Goal: Find specific page/section: Find specific page/section

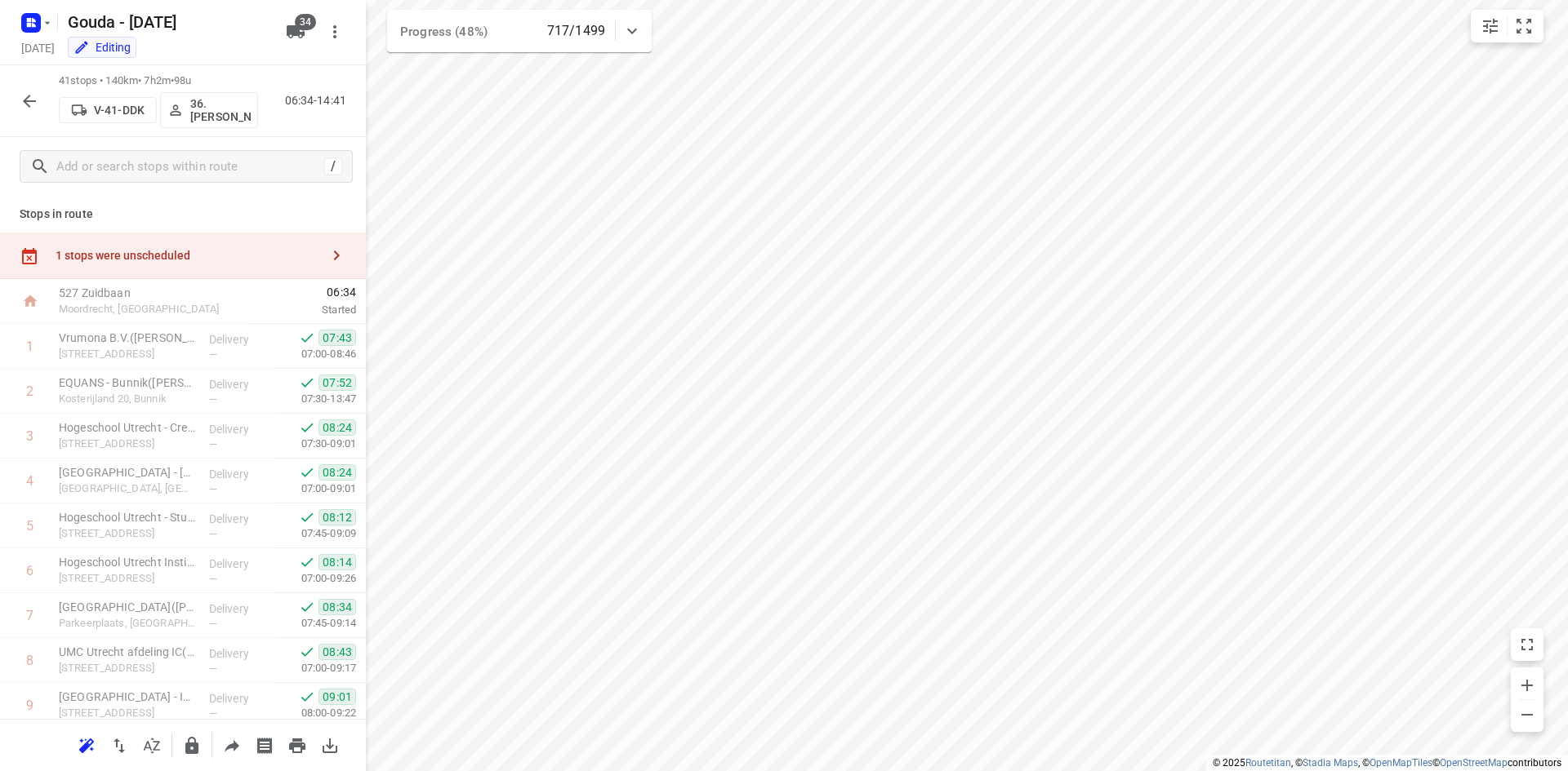
scroll to position [1490, 0]
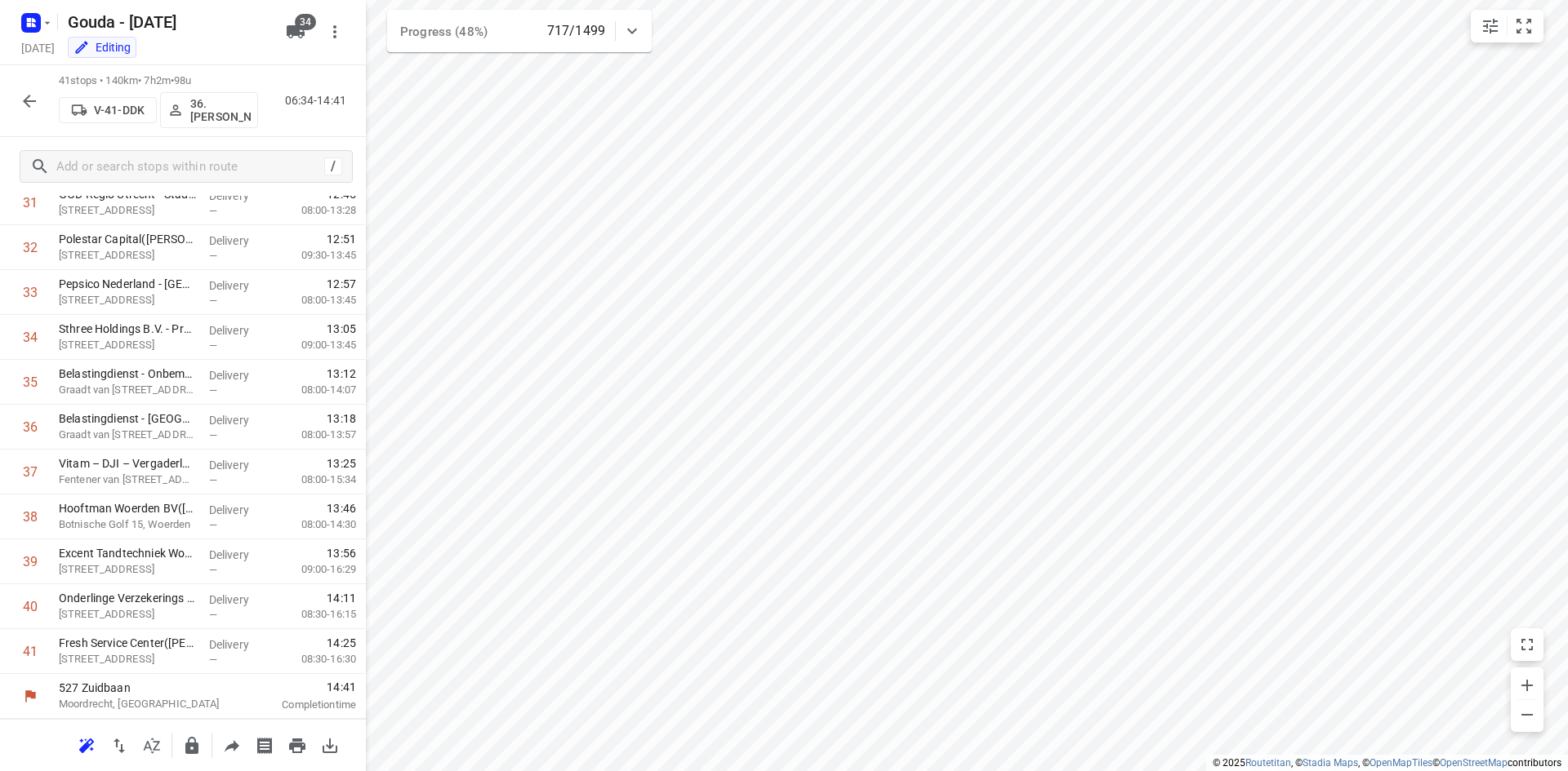
click at [29, 99] on icon "button" at bounding box center [29, 101] width 20 height 20
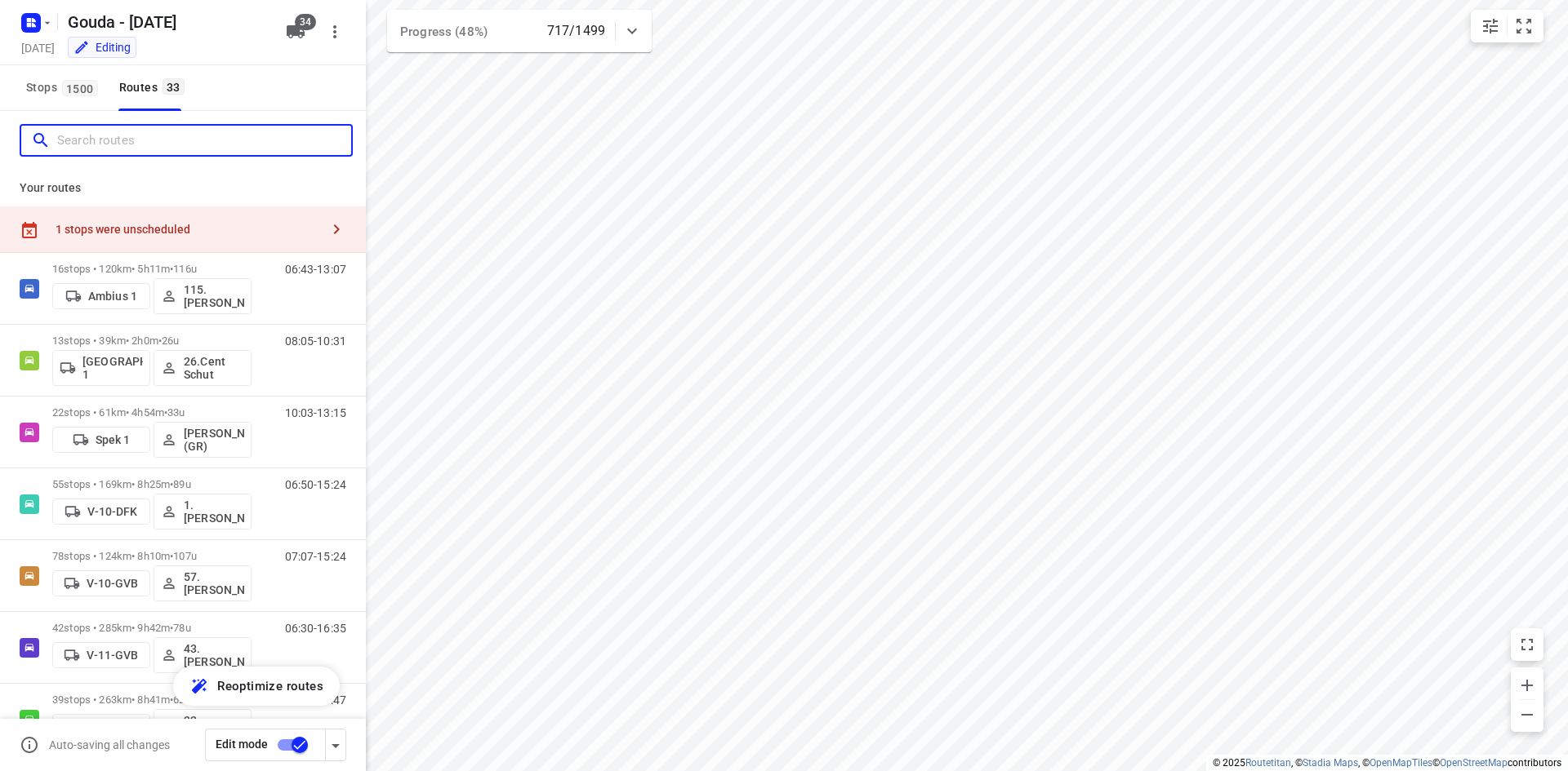
click at [162, 147] on input "Search routes" at bounding box center [204, 140] width 294 height 25
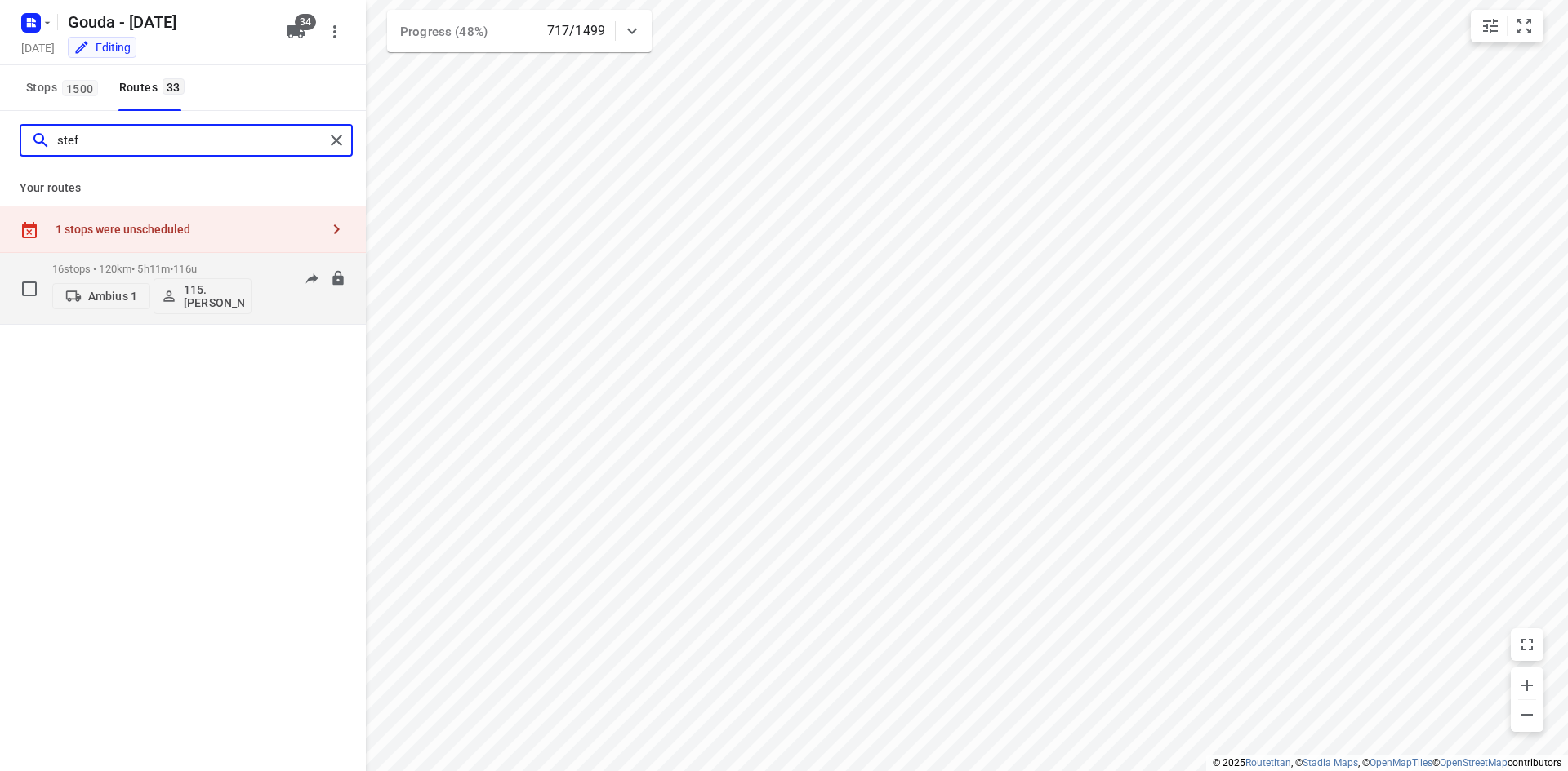
type input "stef"
click at [199, 260] on div "16 stops • 120km • 5h11m • 116u Ambius 1 115.Steff Crijnen" at bounding box center [152, 288] width 199 height 68
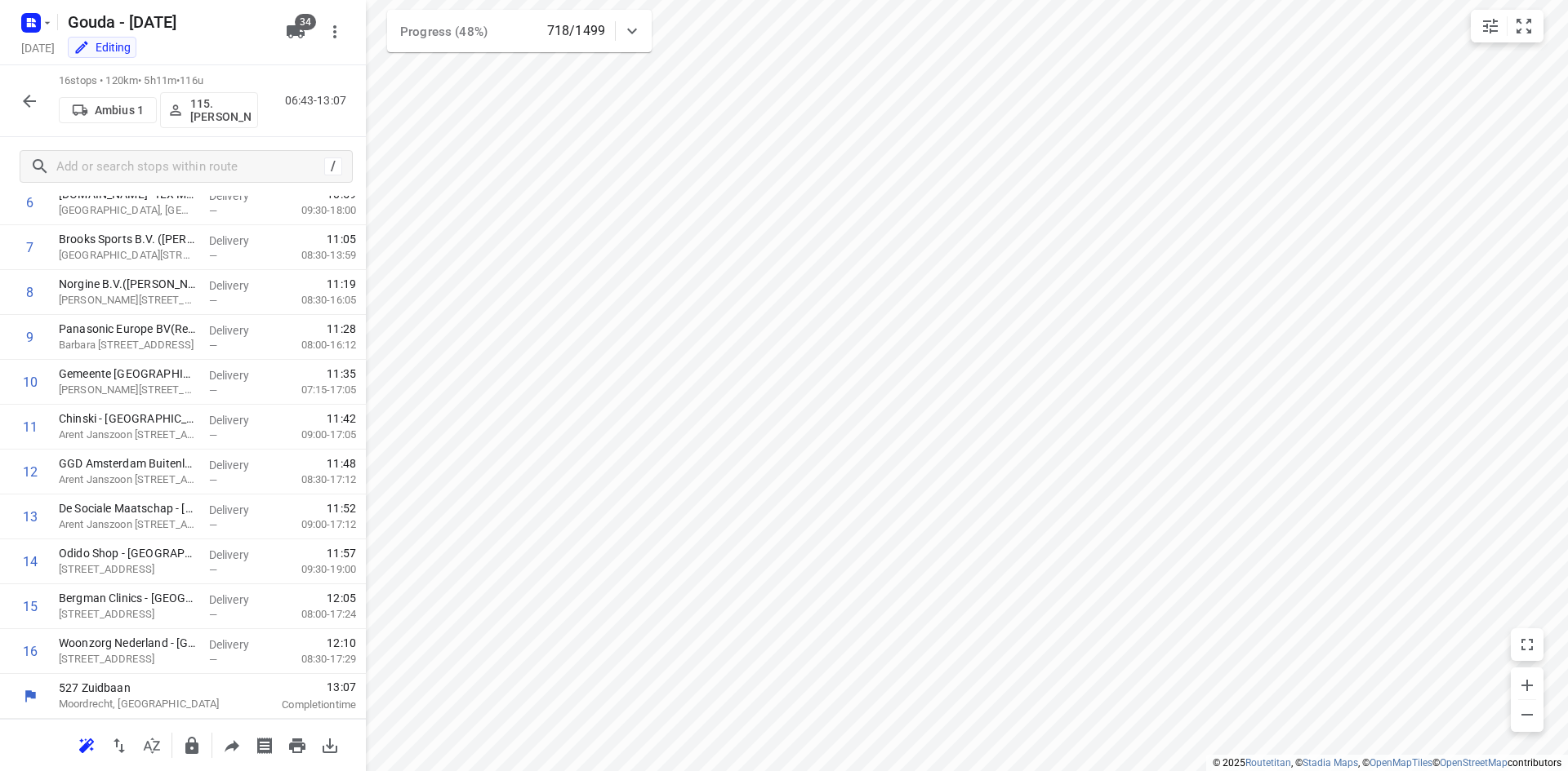
scroll to position [38, 0]
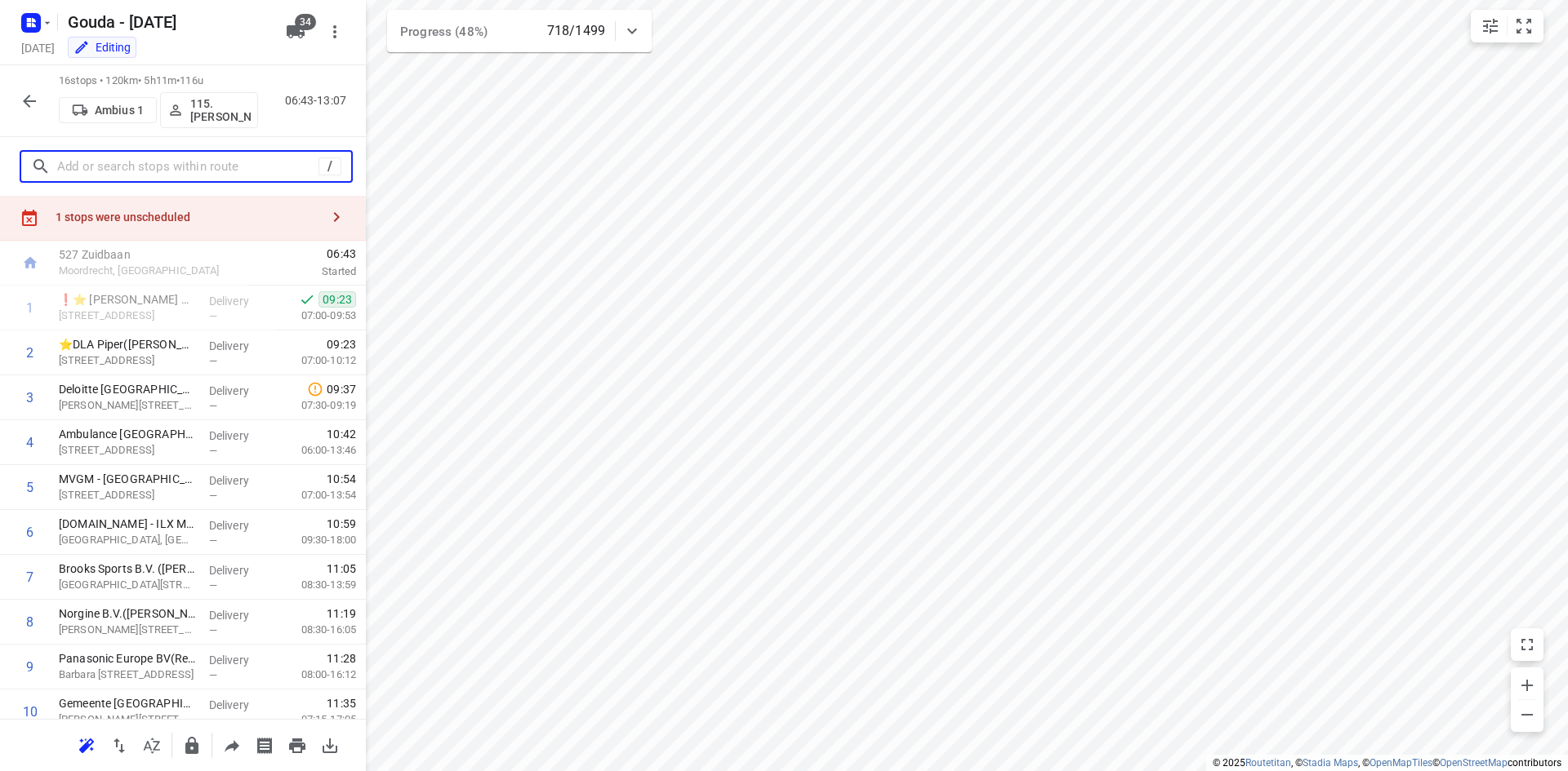
click at [140, 159] on input "text" at bounding box center [187, 166] width 261 height 25
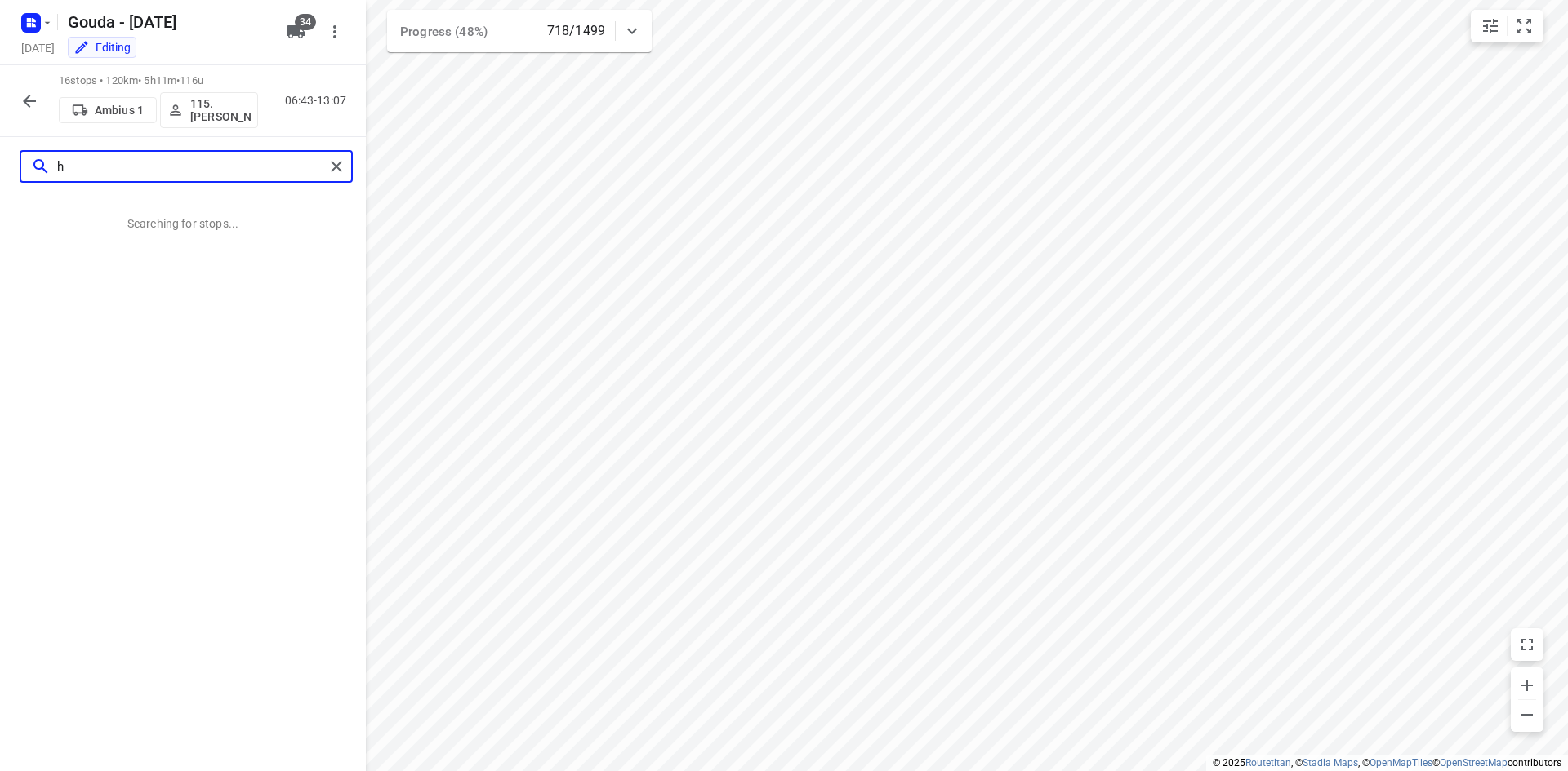
scroll to position [0, 0]
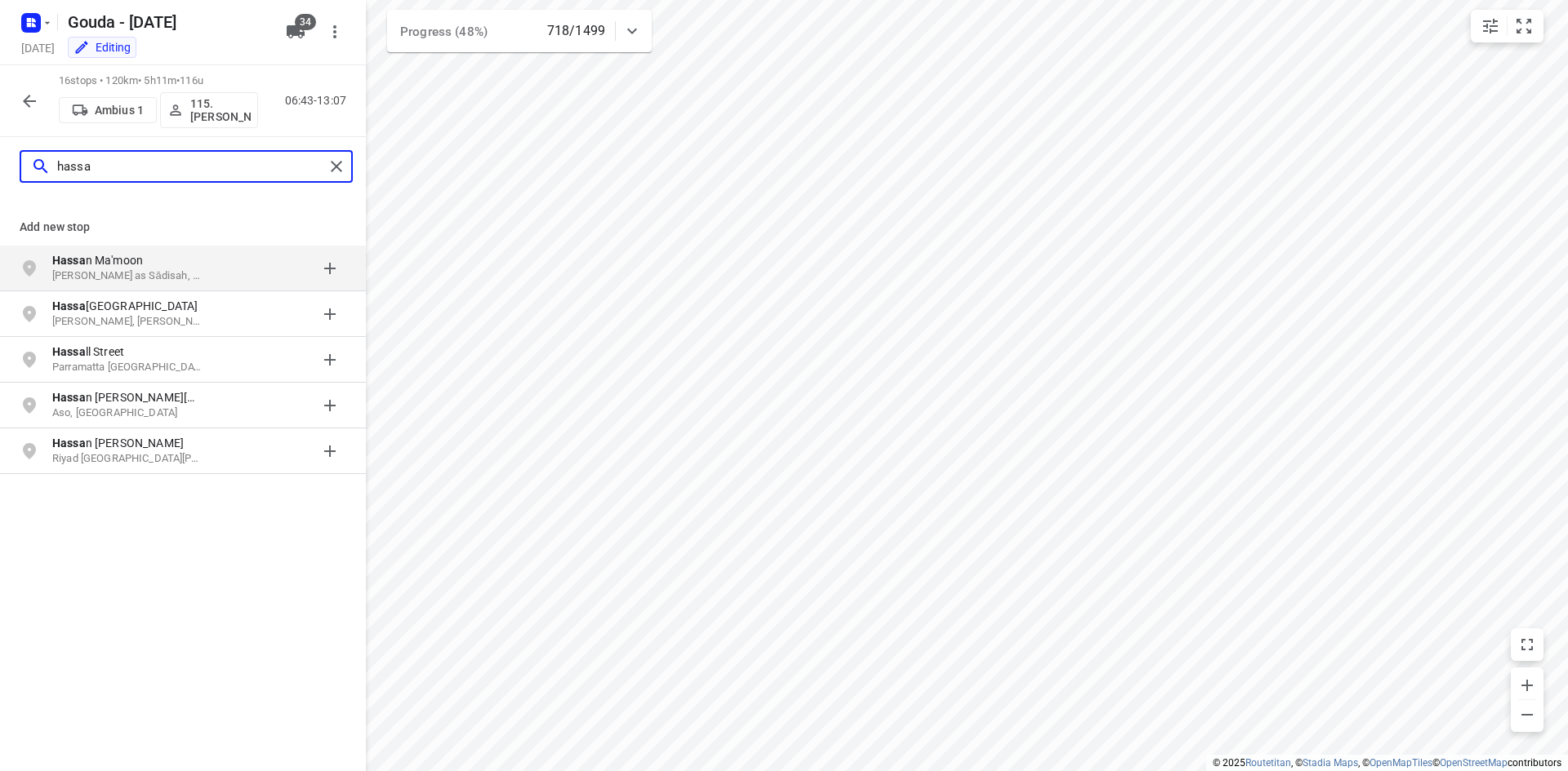
type input "hassa"
click at [36, 105] on icon "button" at bounding box center [29, 101] width 20 height 20
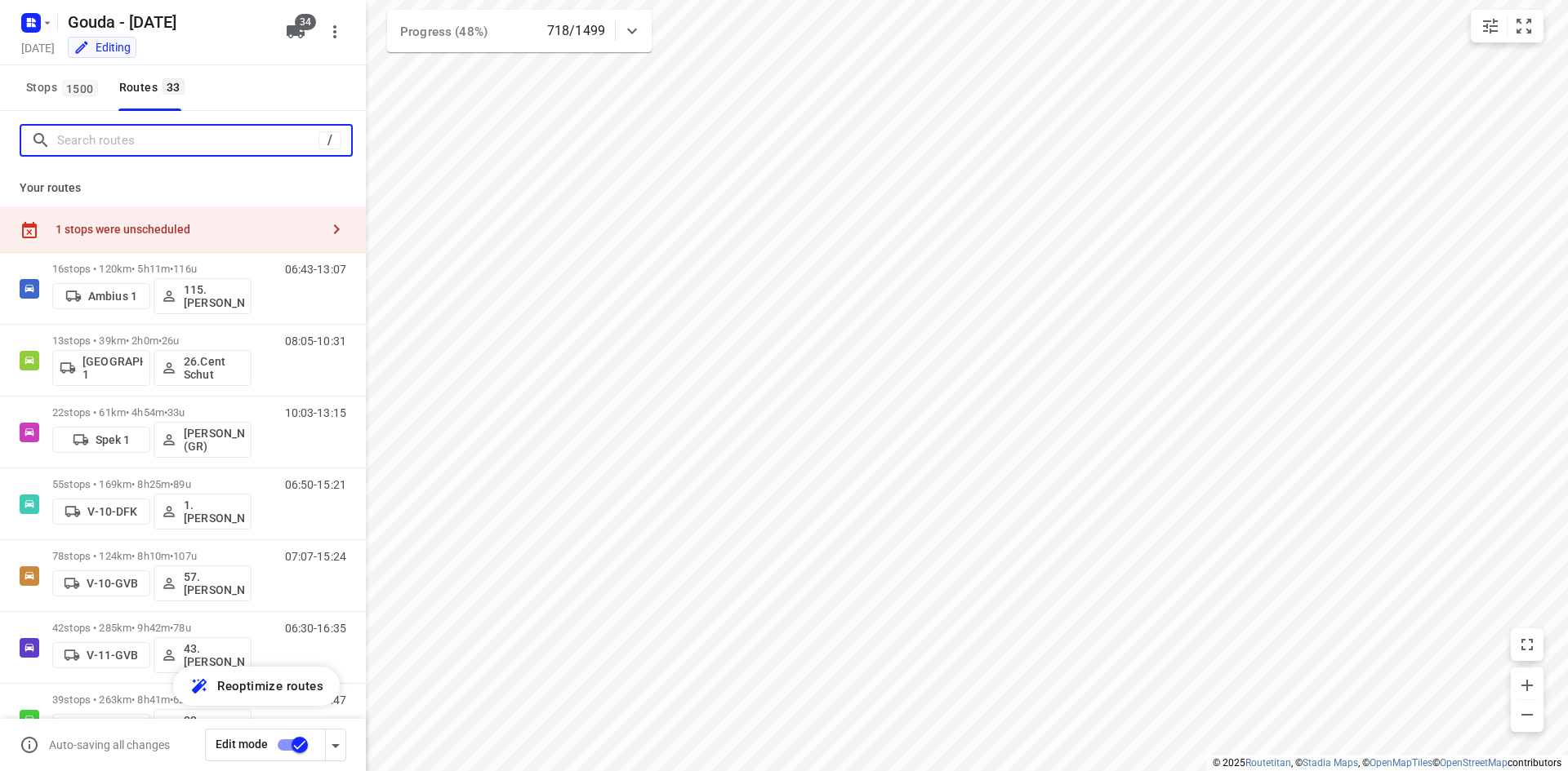
click at [162, 152] on input "Search routes" at bounding box center [187, 140] width 261 height 25
type input "b"
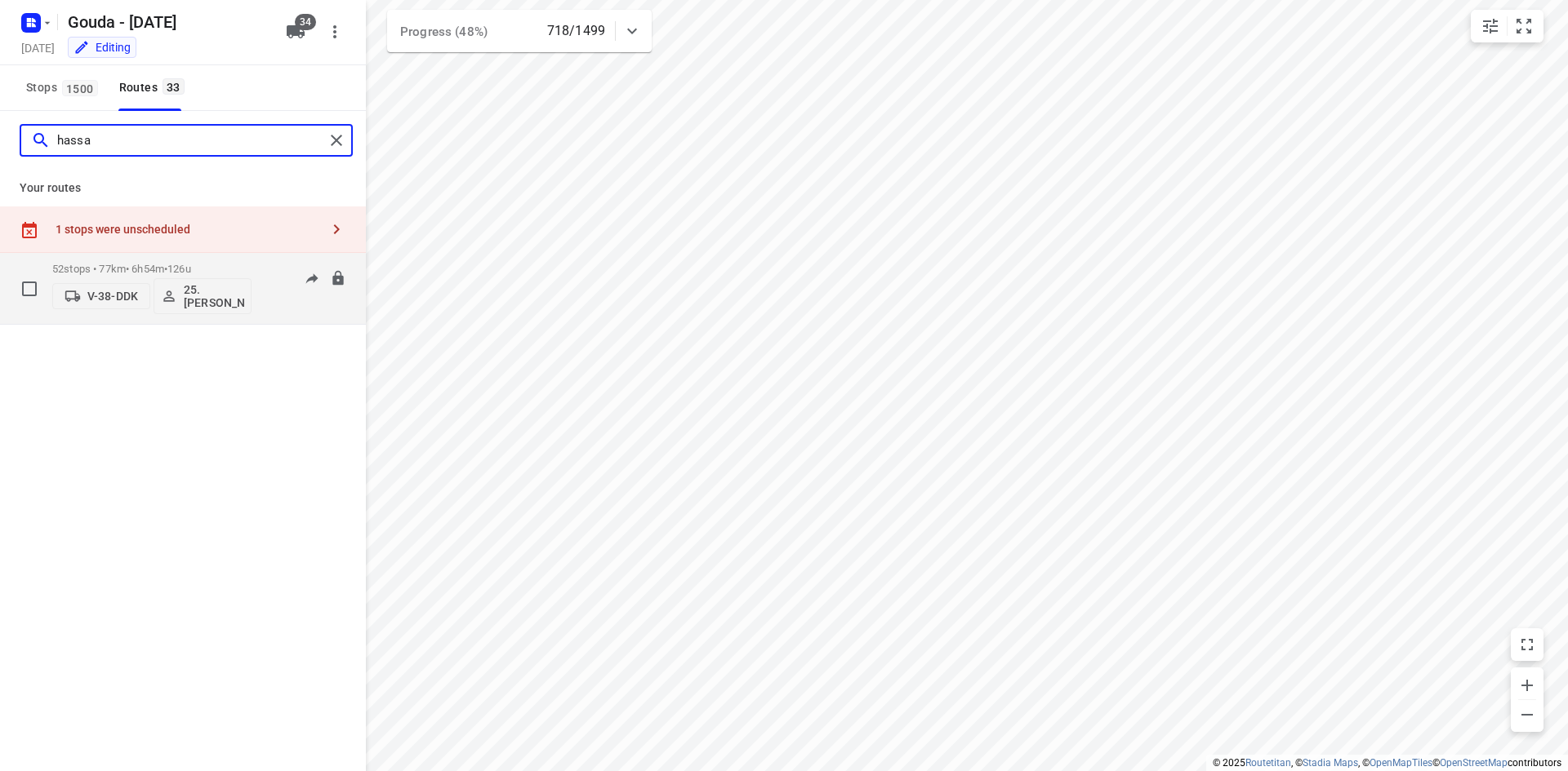
type input "hassa"
click at [224, 261] on div "52 stops • 77km • 6h54m • 126u V-38-DDK 25. Hassan Schweineh" at bounding box center [152, 288] width 199 height 68
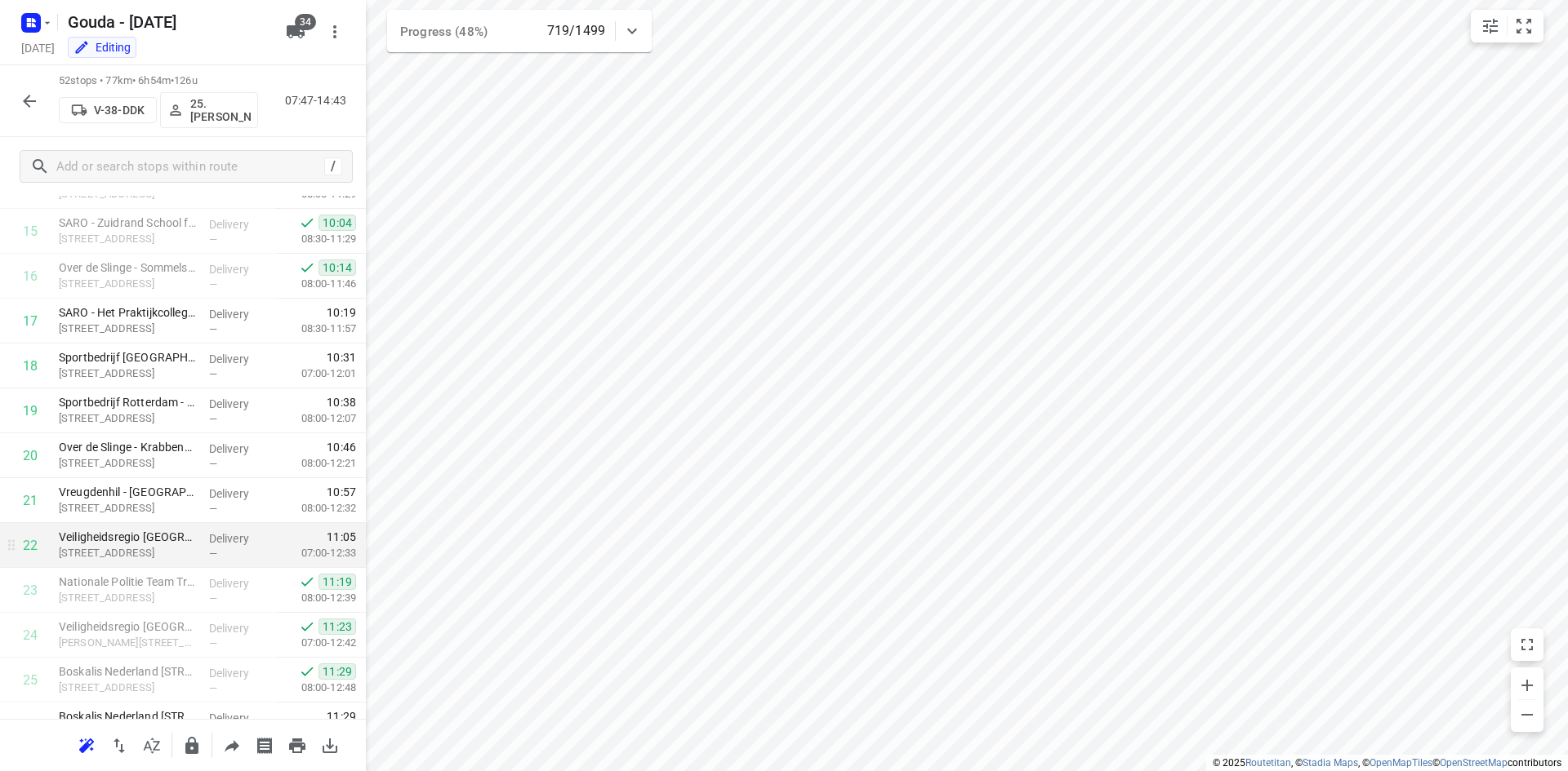
scroll to position [728, 0]
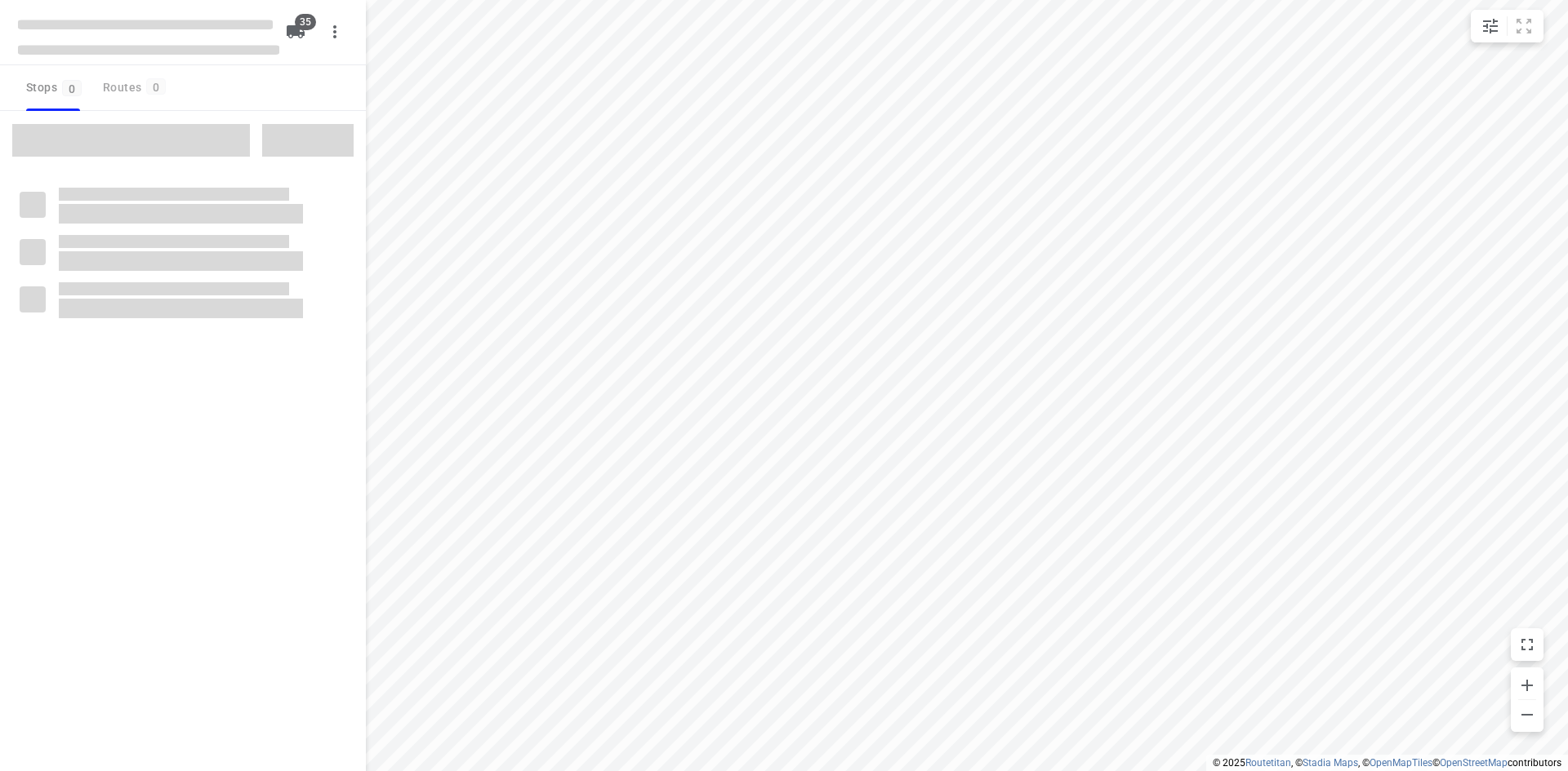
checkbox input "true"
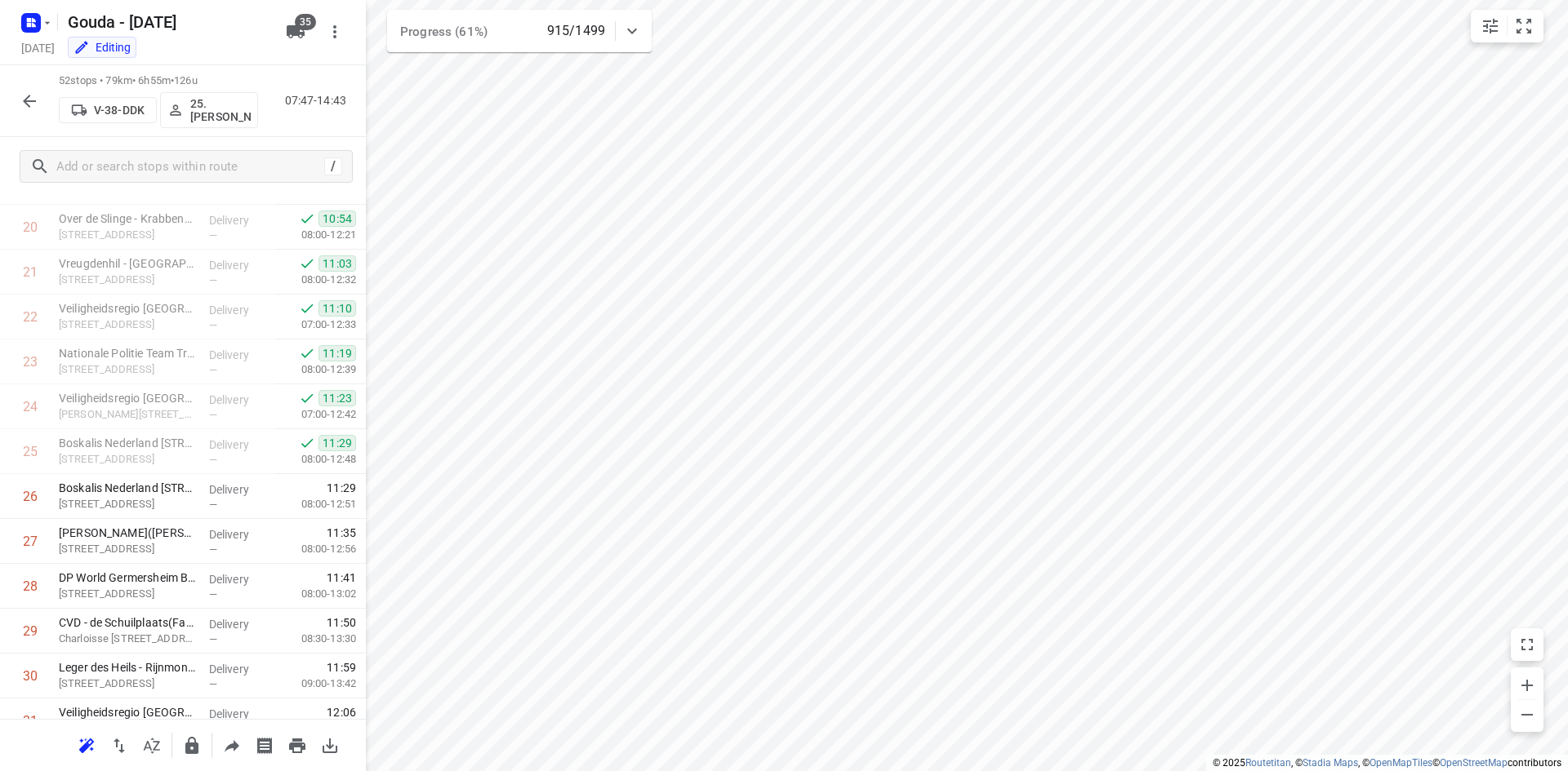
scroll to position [865, 0]
